Goal: Task Accomplishment & Management: Use online tool/utility

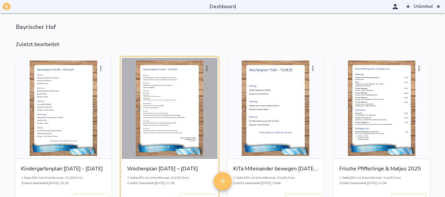
click at [190, 89] on div "button" at bounding box center [169, 108] width 90 height 95
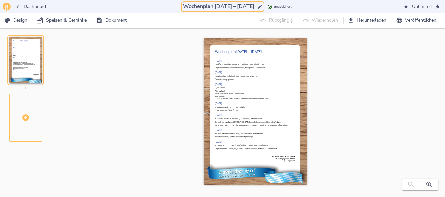
click at [214, 5] on input "Wochenplan [DATE] – [DATE]" at bounding box center [219, 6] width 74 height 9
drag, startPoint x: 210, startPoint y: 7, endPoint x: 243, endPoint y: 6, distance: 32.6
click at [243, 6] on input "Wochenplan [DATE] – [DATE]" at bounding box center [219, 6] width 74 height 9
type input "Wochenplan [DATE] – [DATE]"
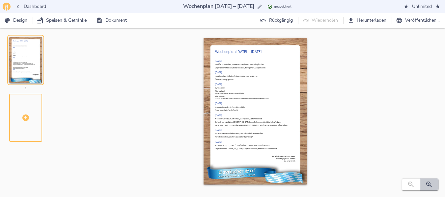
click at [429, 187] on icon "button" at bounding box center [429, 185] width 8 height 8
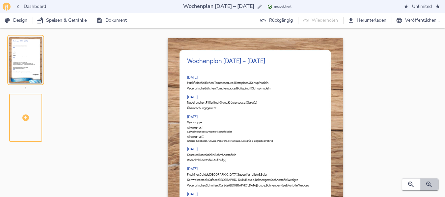
click at [429, 187] on icon "button" at bounding box center [429, 185] width 8 height 8
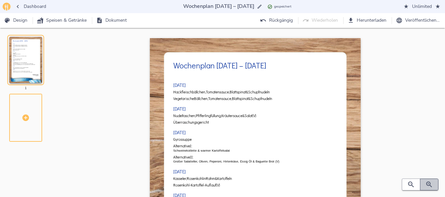
click at [429, 187] on icon "button" at bounding box center [429, 185] width 8 height 8
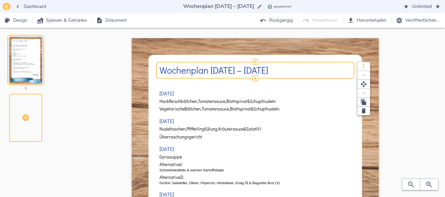
click at [213, 71] on h2 "Wochenplan [DATE] – [DATE]" at bounding box center [255, 70] width 192 height 10
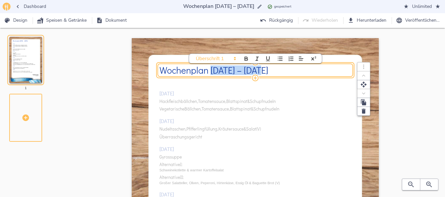
drag, startPoint x: 211, startPoint y: 70, endPoint x: 259, endPoint y: 64, distance: 48.6
click at [259, 66] on div "Wochenplan [DATE] – [DATE]" at bounding box center [255, 70] width 192 height 9
click at [301, 110] on div "[DATE] Hackfleischbällchen, Tomatensauce, Blattspinat & Schupfnudeln Vegetarisc…" at bounding box center [255, 197] width 192 height 238
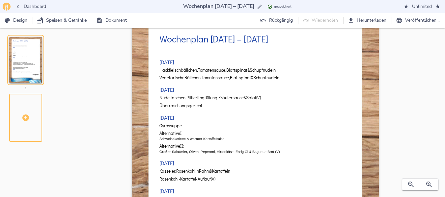
scroll to position [42, 0]
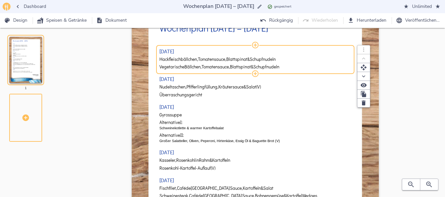
click at [225, 60] on span "Tomatensauce," at bounding box center [212, 59] width 28 height 5
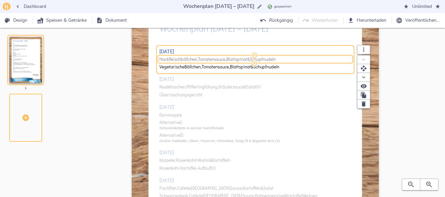
click at [225, 60] on span "Tomatensauce," at bounding box center [212, 59] width 28 height 5
click at [225, 60] on input "Hackfleischbällchen, Tomatensauce, Blattspinat & Schupfnudeln" at bounding box center [254, 59] width 190 height 6
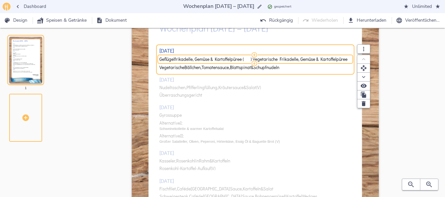
drag, startPoint x: 251, startPoint y: 58, endPoint x: 350, endPoint y: 47, distance: 100.1
click at [350, 47] on div "[DATE] Geflügelfrikadelle, Gemüse & Kartoffelpüree ( ) Vegetarische Frikadelle,…" at bounding box center [255, 58] width 192 height 29
type input "Geflügelfrikadelle, Gemüse & Kartoffelpüree"
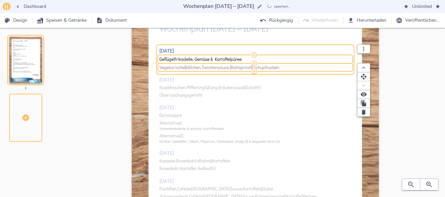
click at [211, 68] on span "Tomatensauce," at bounding box center [215, 67] width 28 height 5
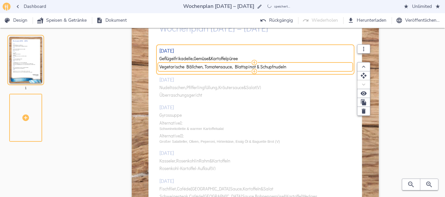
click at [211, 68] on input "Vegetarische Bällchen, Tomatensauce, Blattspinat & Schupfnudeln" at bounding box center [254, 67] width 190 height 6
type input "Vegetarische Frikadelle, Gemüse & Kartoffelpüree"
click at [180, 86] on div "[DATE] Geflügelfrikadelle, Gemüse & Kartoffelpüree Vegetarische Frikadelle, Gem…" at bounding box center [255, 155] width 192 height 238
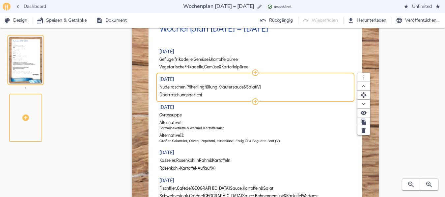
click at [180, 86] on span "Nudeltaschen," at bounding box center [172, 87] width 27 height 5
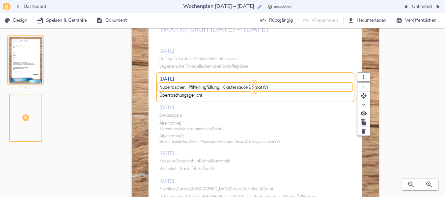
click at [180, 86] on input "Nudeltaschen, Pfifferlingfüllung, Kräutersauce & Salat (V)" at bounding box center [254, 87] width 190 height 6
type input "Nudeln, Tomaten-Basilikum-Sauce & Salat (V)"
click at [305, 147] on div "[DATE] Geflügelfrikadelle, Gemüse & Kartoffelpüree Vegetarische Frikadelle, Gem…" at bounding box center [255, 155] width 192 height 238
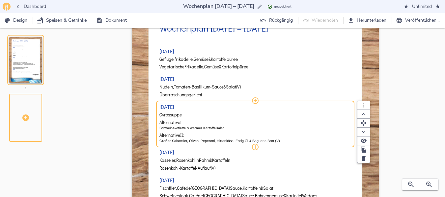
click at [174, 115] on span "Gyrossuppe" at bounding box center [170, 115] width 22 height 5
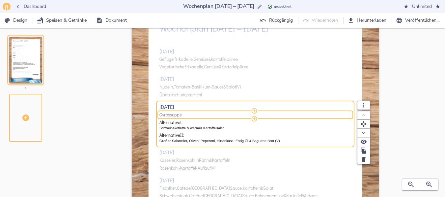
click at [174, 115] on span "Gyrossuppe" at bounding box center [170, 115] width 22 height 5
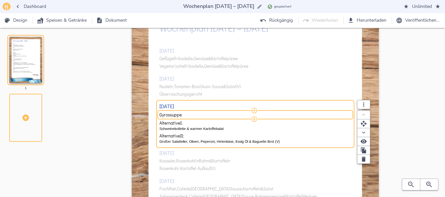
click at [174, 115] on input "Gyrossuppe" at bounding box center [254, 115] width 190 height 6
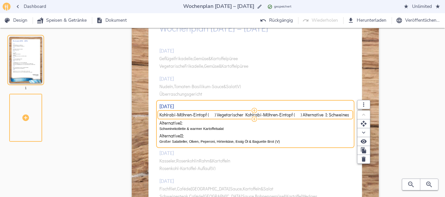
scroll to position [0, 210]
drag, startPoint x: 280, startPoint y: 115, endPoint x: 351, endPoint y: 112, distance: 71.2
click at [351, 112] on div "Kohlrabi-Möhren-Eintopf ( ) Vegetarischer Kohlrabi-Möhren-Eintopf ( ) Alternati…" at bounding box center [255, 115] width 192 height 6
type input "Kohlrabi-Möhren-Eintopf ( ) Vegetarischer Kohlrabi-Möhren-Eintopf ( ) Alternati…"
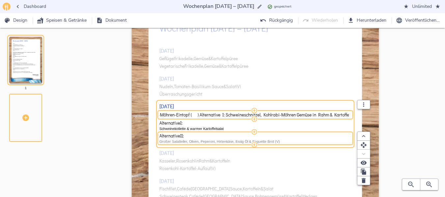
click at [219, 141] on p "Großer Salatteller, Oliven, Peperoni, Hirtenkäse, Essig Öl & Baguette Brot (V)" at bounding box center [255, 141] width 192 height 5
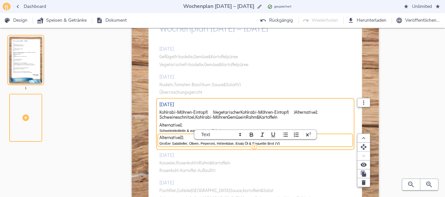
click at [222, 141] on div "Alternative II: Großer Salatteller, Oliven, Peperoni, Hirtenkäse, Essig Öl & Ba…" at bounding box center [255, 141] width 192 height 10
click at [219, 144] on p "Großer Salatteller, Oliven, Peperoni, Hirtenkäse, Essig Öl & Baguette Brot (V)" at bounding box center [255, 143] width 192 height 5
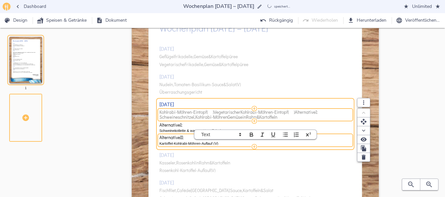
click at [328, 111] on span "Kohlrabi-Möhren-Eintopf ( ) Vegetarischer Kohlrabi-Möhren-Eintopf ( ) Alternati…" at bounding box center [254, 115] width 190 height 10
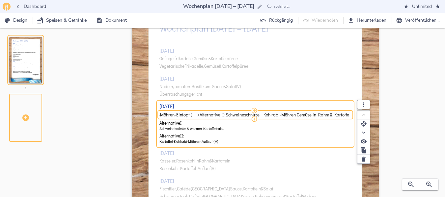
drag, startPoint x: 238, startPoint y: 110, endPoint x: 241, endPoint y: 114, distance: 4.9
click at [231, 111] on div "[DATE] Geflügelfrikadelle, Gemüse & Kartoffelpüree Vegetarische Frikadelle, Gem…" at bounding box center [255, 155] width 192 height 238
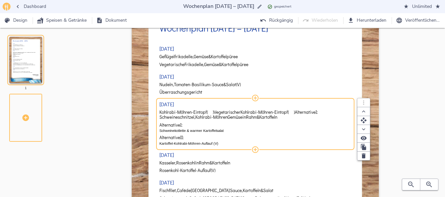
click at [223, 118] on span "Kohlrabi-Möhren" at bounding box center [211, 117] width 32 height 5
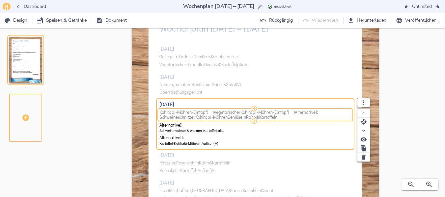
click at [287, 117] on span "Kohlrabi-Möhren-Eintopf ( ) Vegetarischer Kohlrabi-Möhren-Eintopf ( ) Alternati…" at bounding box center [254, 115] width 190 height 10
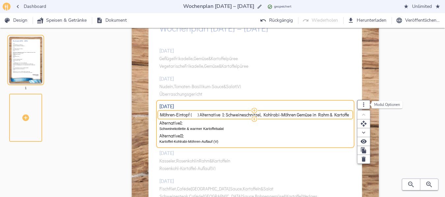
drag, startPoint x: 223, startPoint y: 115, endPoint x: 364, endPoint y: 106, distance: 141.8
click at [351, 106] on div "[DATE] Kohlrabi-Möhren-Eintopf ( ) Vegetarischer Kohlrabi-Möhren-Eintopf ( ) Al…" at bounding box center [255, 123] width 192 height 41
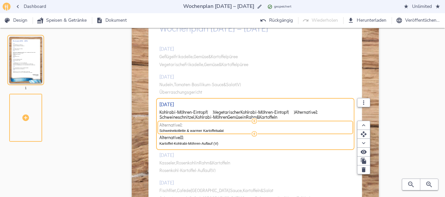
click at [281, 127] on span "Alternative I:" at bounding box center [254, 125] width 190 height 5
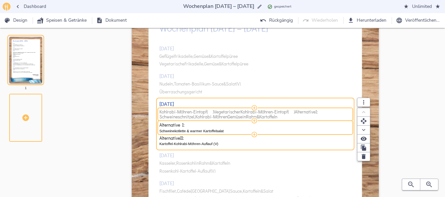
click at [218, 113] on span "Vegetarischer" at bounding box center [227, 112] width 27 height 5
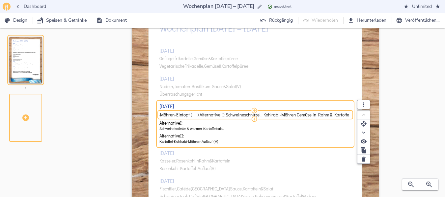
drag, startPoint x: 223, startPoint y: 115, endPoint x: 351, endPoint y: 117, distance: 127.7
click at [351, 117] on div "Kohlrabi-Möhren-Eintopf ( ) Vegetarischer Kohlrabi-Möhren-Eintopf ( ) Alternati…" at bounding box center [255, 115] width 192 height 6
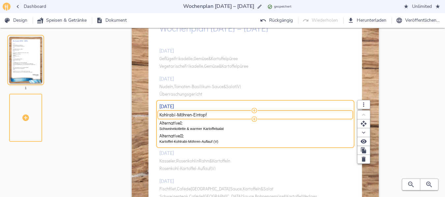
type input "Kohlrabi-Möhren-Eintopf"
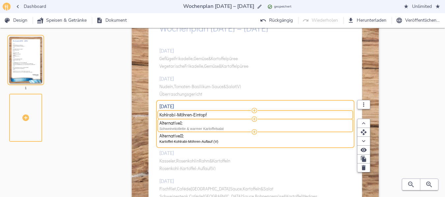
click at [221, 128] on p "Schweinekotlette & warmer Kartoffelsalat" at bounding box center [255, 128] width 192 height 5
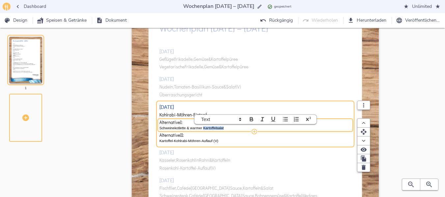
click at [221, 128] on p "Schweinekotlette & warmer Kartoffelsalat" at bounding box center [255, 127] width 192 height 5
click at [178, 159] on div "[DATE] Geflügelfrikadelle, Gemüse & Kartoffelpüree Vegetarische Frikadelle, Gem…" at bounding box center [255, 155] width 192 height 238
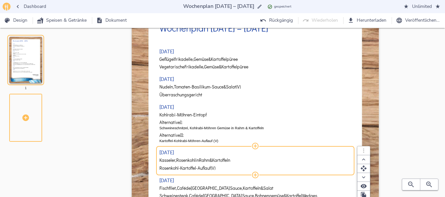
click at [177, 160] on span "Rosenkohl" at bounding box center [185, 160] width 19 height 5
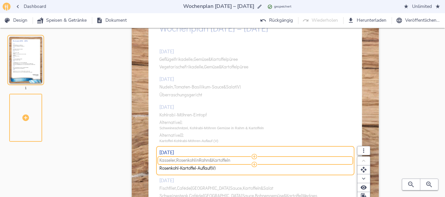
click at [177, 160] on span "Rosenkohl" at bounding box center [185, 160] width 19 height 5
click at [177, 160] on input "Kasseler, Rosenkohl in Rahm & Kartoffeln" at bounding box center [254, 161] width 190 height 6
type input "Bayrischer Leberkäse, Spiegelei, Bratkartoffeln, Rettich-Radieschen-Salat ( ) V…"
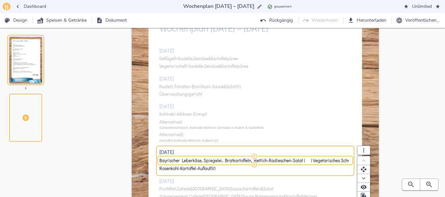
scroll to position [0, 112]
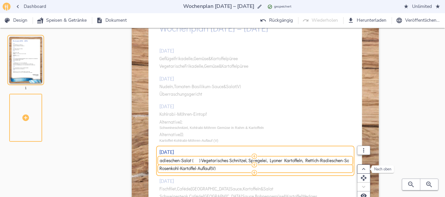
drag, startPoint x: 198, startPoint y: 161, endPoint x: 363, endPoint y: 167, distance: 164.7
click at [351, 167] on div "Bayrischer Leberkäse, Spiegelei, Bratkartoffeln, Rettich-Radieschen-Salat ( ) V…" at bounding box center [255, 164] width 192 height 16
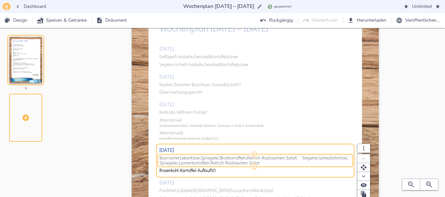
click at [310, 160] on span "Vegetarisches" at bounding box center [316, 158] width 27 height 5
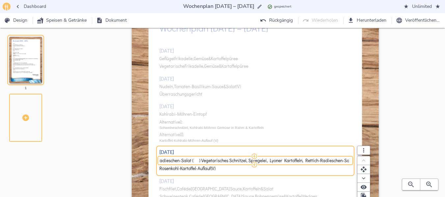
drag, startPoint x: 198, startPoint y: 160, endPoint x: 349, endPoint y: 156, distance: 151.1
click at [349, 156] on div "Bayrischer Leberkäse, Spiegelei, Bratkartoffeln, Rettich-Radieschen-Salat ( ) V…" at bounding box center [255, 160] width 192 height 9
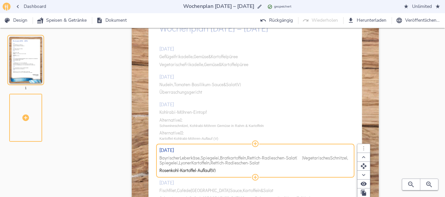
click at [297, 161] on span "(" at bounding box center [296, 158] width 1 height 5
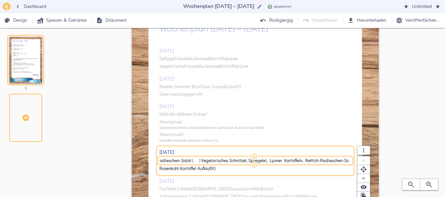
drag, startPoint x: 198, startPoint y: 161, endPoint x: 350, endPoint y: 162, distance: 152.1
click at [350, 162] on div "Bayrischer Leberkäse, Spiegelei, Bratkartoffeln, Rettich-Radieschen-Salat ( ) V…" at bounding box center [255, 161] width 192 height 6
type input "Bayrischer Leberkäse, Spiegelei, Bratkartoffeln, Rettich-Radieschen-Salat"
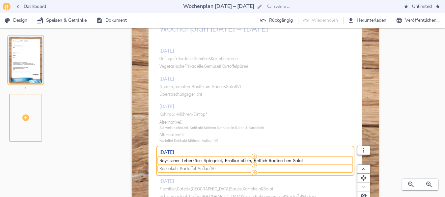
click at [188, 169] on span "Rosenkohl-Kartoffel-Auflauf" at bounding box center [184, 168] width 51 height 5
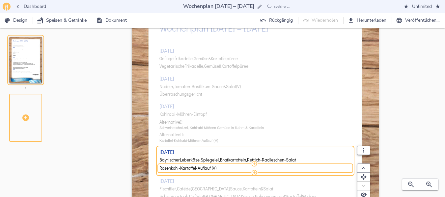
click at [188, 169] on input "Rosenkohl-Kartoffel-Auflauf (V)" at bounding box center [254, 168] width 190 height 6
type input "Vegetarisches Schnitzel, Spiegelei, Lyoner Kartoffeln, Rettich-Radieschen-Salat"
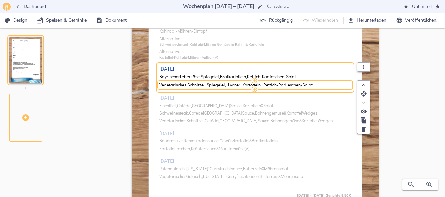
scroll to position [130, 0]
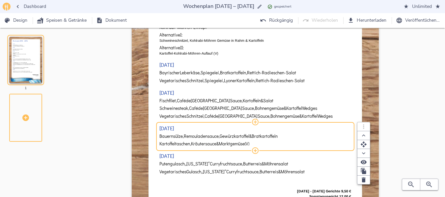
click at [233, 133] on div "[DATE] Geflügelfrikadelle, Gemüse & Kartoffelpüree Vegetarische Frikadelle, Gem…" at bounding box center [255, 68] width 192 height 238
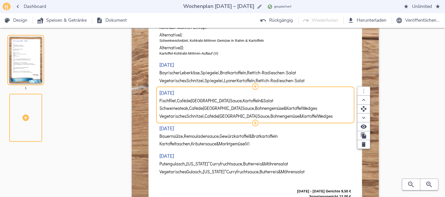
click at [184, 101] on span "Café" at bounding box center [181, 100] width 9 height 5
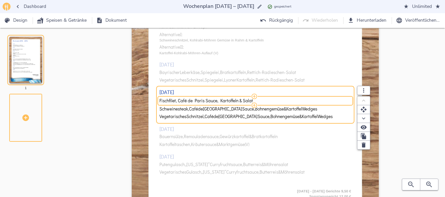
click at [184, 101] on input "Fischfilet, Café de Paris Sauce, Kartoffeln & Salat" at bounding box center [254, 101] width 190 height 6
drag, startPoint x: 199, startPoint y: 101, endPoint x: 354, endPoint y: 95, distance: 154.5
click at [351, 98] on div "Fischfilet „Büsumer Art“ Dill-Krabben-Sauce, Kartoffeln & Salat ( ) Schweine Co…" at bounding box center [255, 101] width 192 height 6
type input "Fischfilet „Büsumer Art“ Dill-Krabben-Sauce, Kartoffeln & Salat ( ) Schweine Co…"
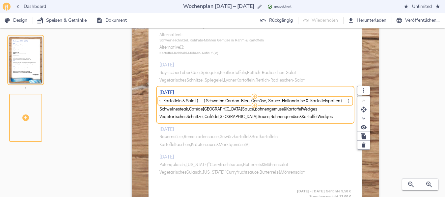
scroll to position [0, 81]
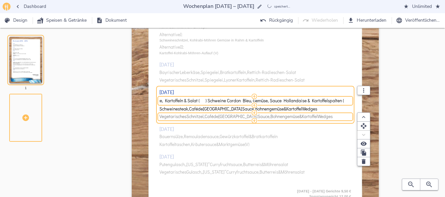
click at [317, 117] on span "Wedges" at bounding box center [324, 116] width 15 height 5
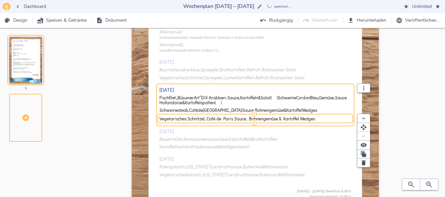
click at [297, 117] on input "Vegetarisches Schnitzel, Café de Paris Sauce, Bohnengemüse & Kartoffel Wedges" at bounding box center [254, 119] width 190 height 6
type input "Großer Salatteller „Büsumer Art“ mit Krabben, Cocktaildressing & Baguette Brot"
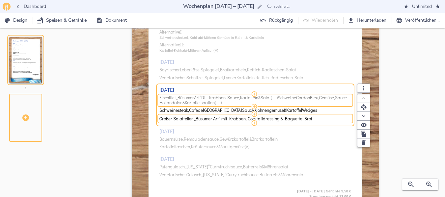
click at [287, 100] on span "Schweine" at bounding box center [286, 97] width 18 height 5
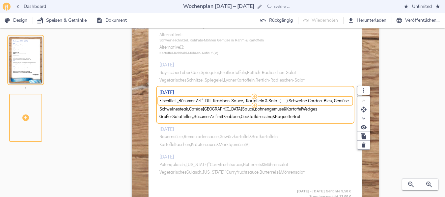
scroll to position [0, 80]
drag, startPoint x: 206, startPoint y: 101, endPoint x: 339, endPoint y: 99, distance: 133.0
click at [339, 99] on input "Fischfilet „Büsumer Art“ Dill-Krabben-Sauce, Kartoffeln & Salat ( ) Schweine Co…" at bounding box center [254, 101] width 190 height 6
type input "Fischfilet „Büsumer Art“ Dill-Krabben-Sauce, Kartoffeln & Salat"
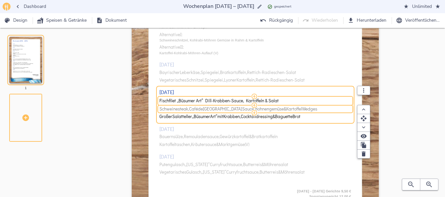
click at [286, 110] on span "Kartoffel" at bounding box center [294, 109] width 16 height 5
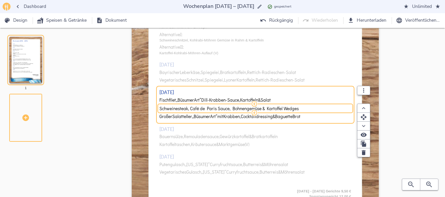
click at [267, 110] on input "Schweinesteak, Café de Paris Sauce, Bohnengemüse & Kartoffel Wedges" at bounding box center [254, 109] width 190 height 6
type input "Schweine Cordon Bleu, Gemüse, Sauce Hollandaise & Kartoffelspalten"
click at [279, 155] on div "[DATE] Geflügelfrikadelle, Gemüse & Kartoffelpüree Vegetarische Frikadelle, Gem…" at bounding box center [255, 68] width 192 height 238
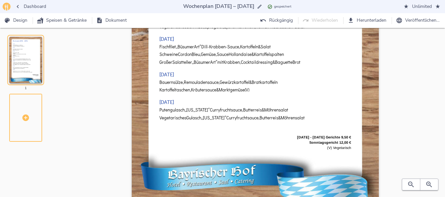
scroll to position [189, 0]
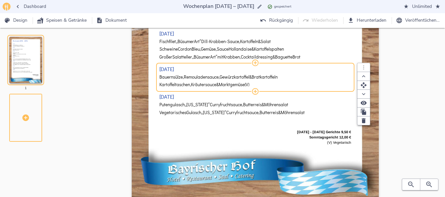
click at [179, 77] on span "Bauernsülze," at bounding box center [171, 77] width 24 height 5
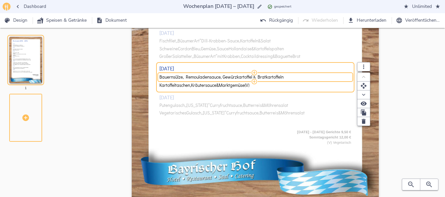
click at [179, 77] on input "Bauernsülze, Remouladensauce, Gewürzkartoffel & Bratkartoffeln" at bounding box center [254, 77] width 190 height 6
drag, startPoint x: 348, startPoint y: 78, endPoint x: 255, endPoint y: 80, distance: 92.5
click at [255, 80] on div "Gegrilltes Haxen Fleisch, Sauerkraut & Püree ( ) Vegetarische Frühlingsrolle, W…" at bounding box center [255, 77] width 192 height 6
type input "Gegrilltes Haxen Fleisch, Sauerkraut & Püree"
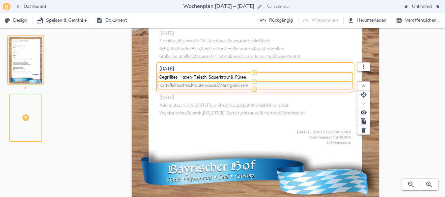
click at [195, 84] on span "Kräutersauce" at bounding box center [203, 85] width 25 height 5
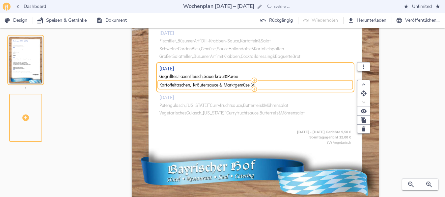
click at [195, 84] on input "Kartoffeltaschen, Kräutersauce & Marktgemüse (V)" at bounding box center [254, 85] width 190 height 6
type input "Vegetarische Frühlingsrolle, Wok Gemüse & [PERSON_NAME]"
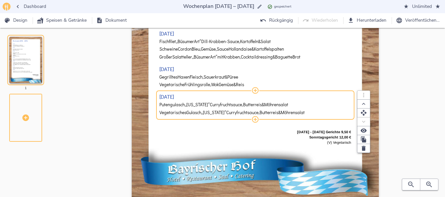
click at [180, 105] on div "[DATE] Geflügelfrikadelle, Gemüse & Kartoffelpüree Vegetarische Frikadelle, Gem…" at bounding box center [255, 8] width 192 height 238
click at [180, 105] on span "Putengulasch" at bounding box center [171, 104] width 25 height 5
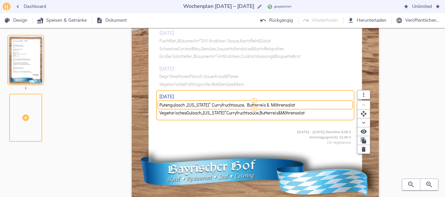
click at [180, 105] on input "Putengulasch „[US_STATE]“ Curryfruchtsauce, Butterreis & Möhrensalat" at bounding box center [254, 105] width 190 height 6
drag, startPoint x: 265, startPoint y: 106, endPoint x: 357, endPoint y: 103, distance: 91.9
click at [351, 103] on div "[PERSON_NAME] Schweinebraten, Marktgemüse & Kartoffeln ( ) Vegetarischer Kartof…" at bounding box center [255, 105] width 192 height 6
type input "[PERSON_NAME] Schweinebraten, Marktgemüse & Kartoffeln"
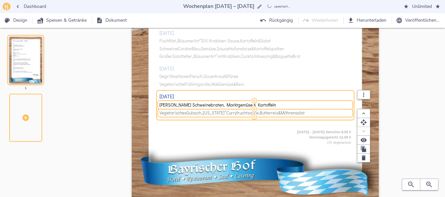
click at [291, 114] on span "Möhrensalat" at bounding box center [292, 113] width 24 height 5
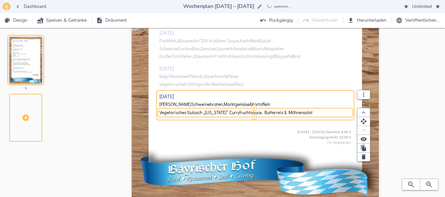
click at [291, 114] on input "Vegetarisches Gulasch „[US_STATE]“ Curryfruchtsauce, Butterreis & Möhrensalat" at bounding box center [254, 113] width 190 height 6
type input "Vegetarischer Kartoffelstrudel & Gemüse"
click at [261, 143] on div "[DATE] - [DATE] Gerichte 9,50 € Sonntagsgericht 12,00 € (V) Vegetarisch" at bounding box center [255, 137] width 192 height 21
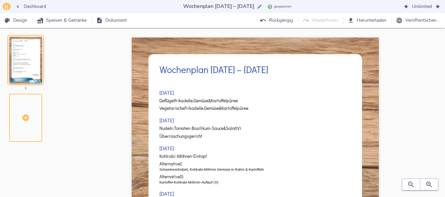
scroll to position [0, 0]
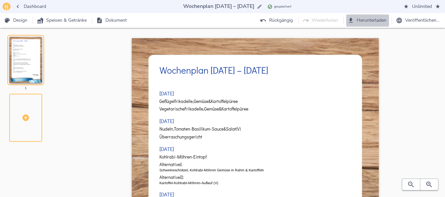
click at [362, 18] on span "Herunterladen" at bounding box center [368, 20] width 38 height 8
